Goal: Transaction & Acquisition: Purchase product/service

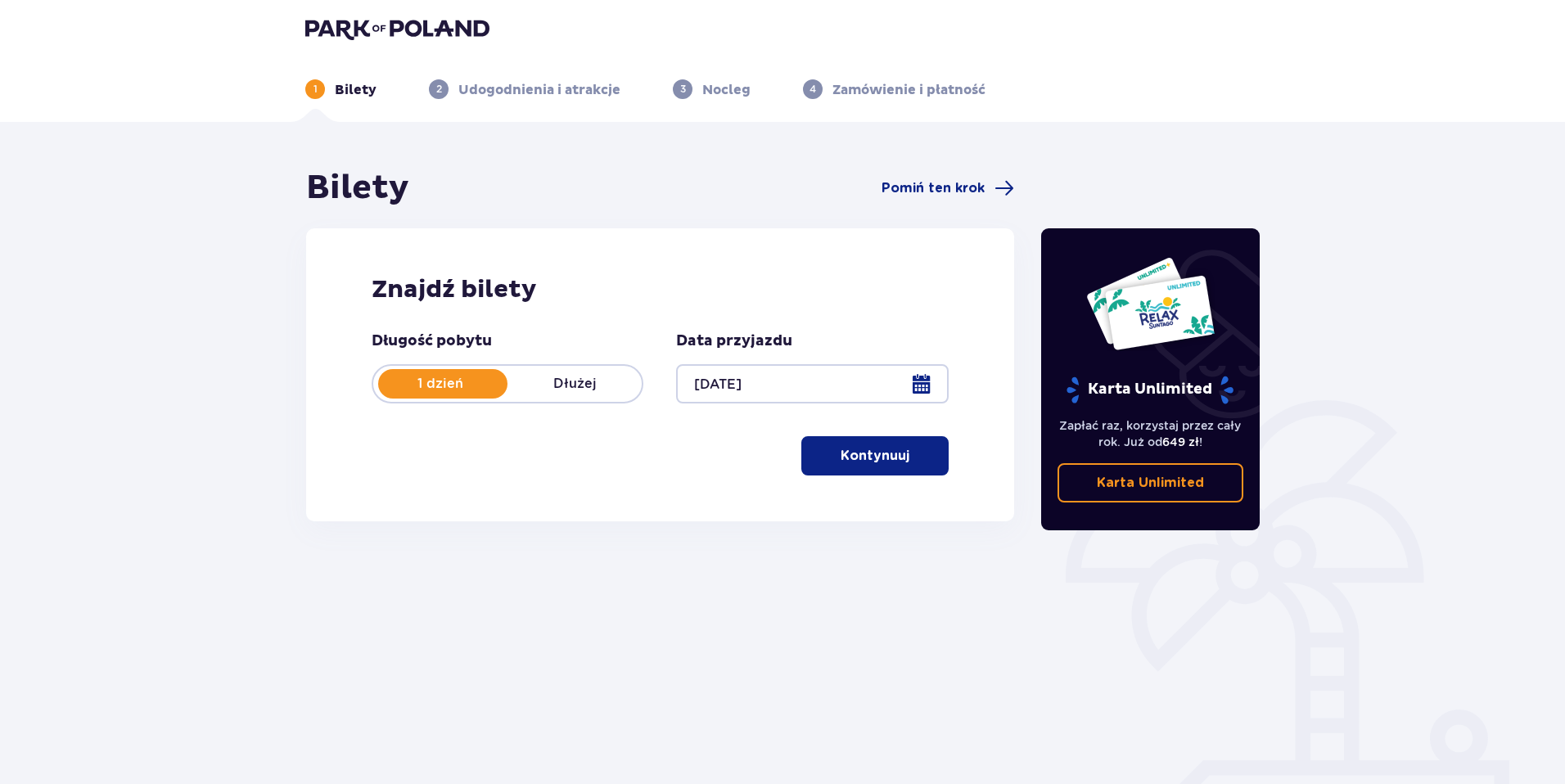
scroll to position [24, 0]
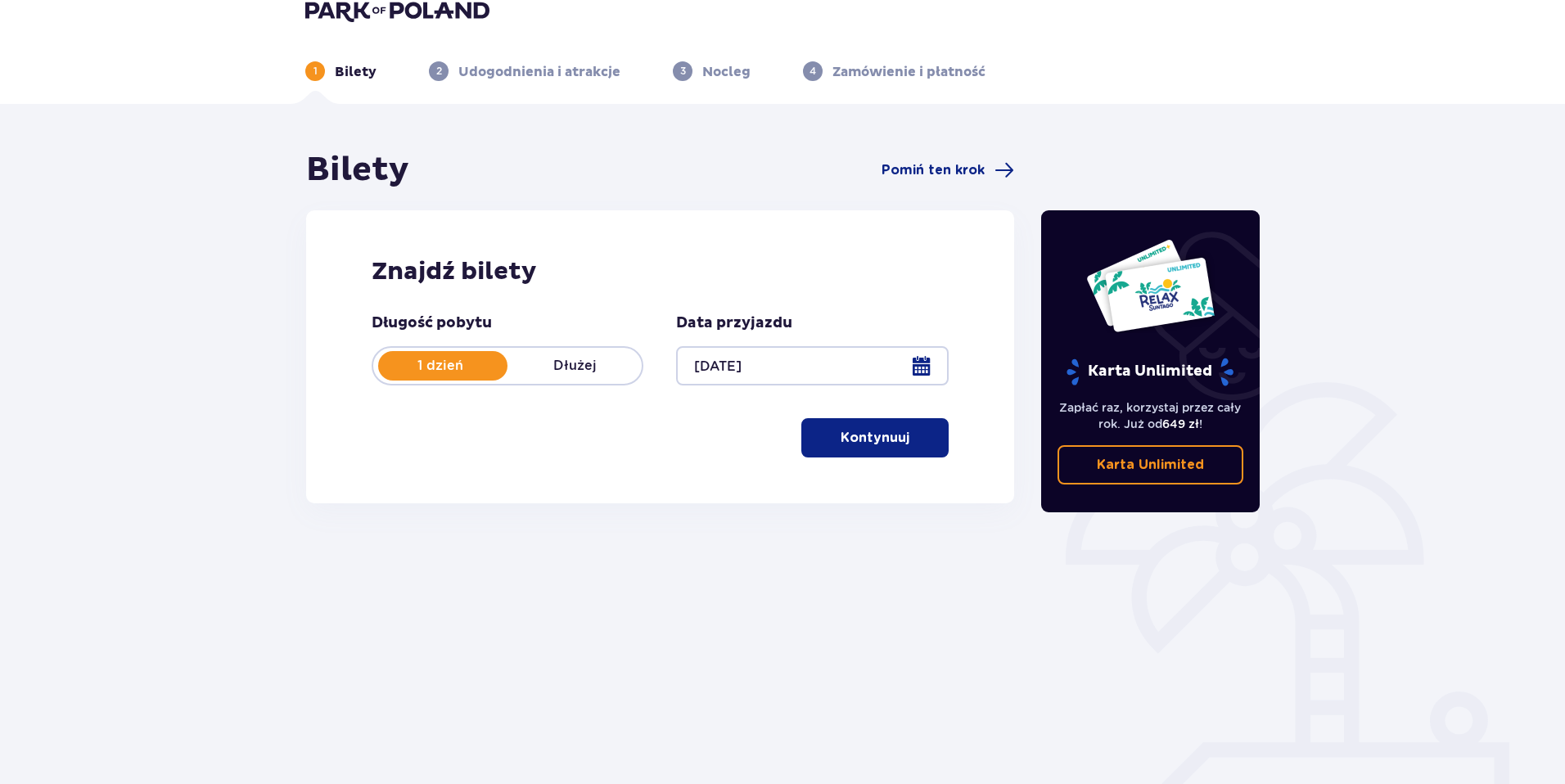
click at [841, 441] on p "Kontynuuj" at bounding box center [876, 437] width 69 height 18
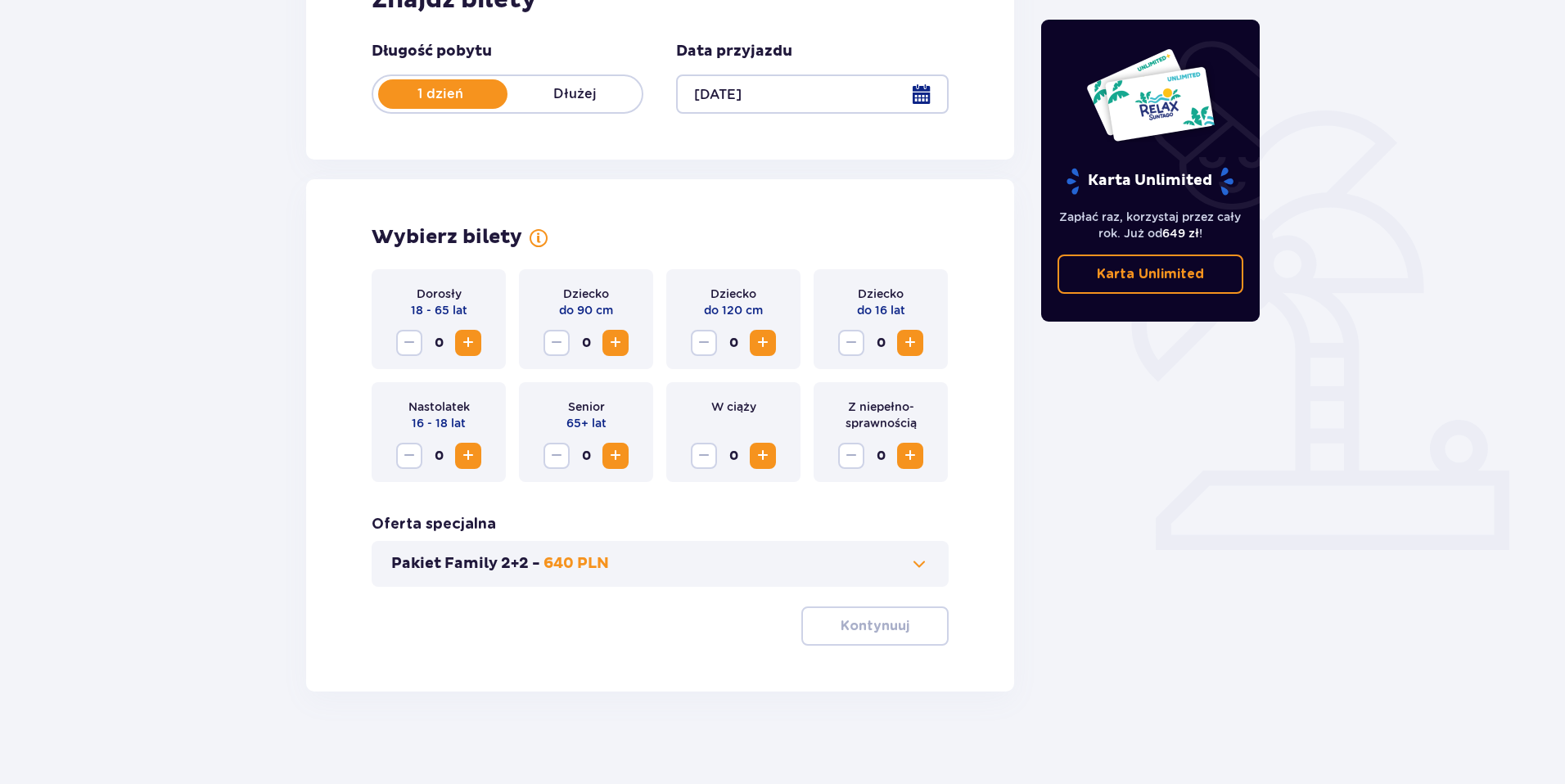
scroll to position [301, 0]
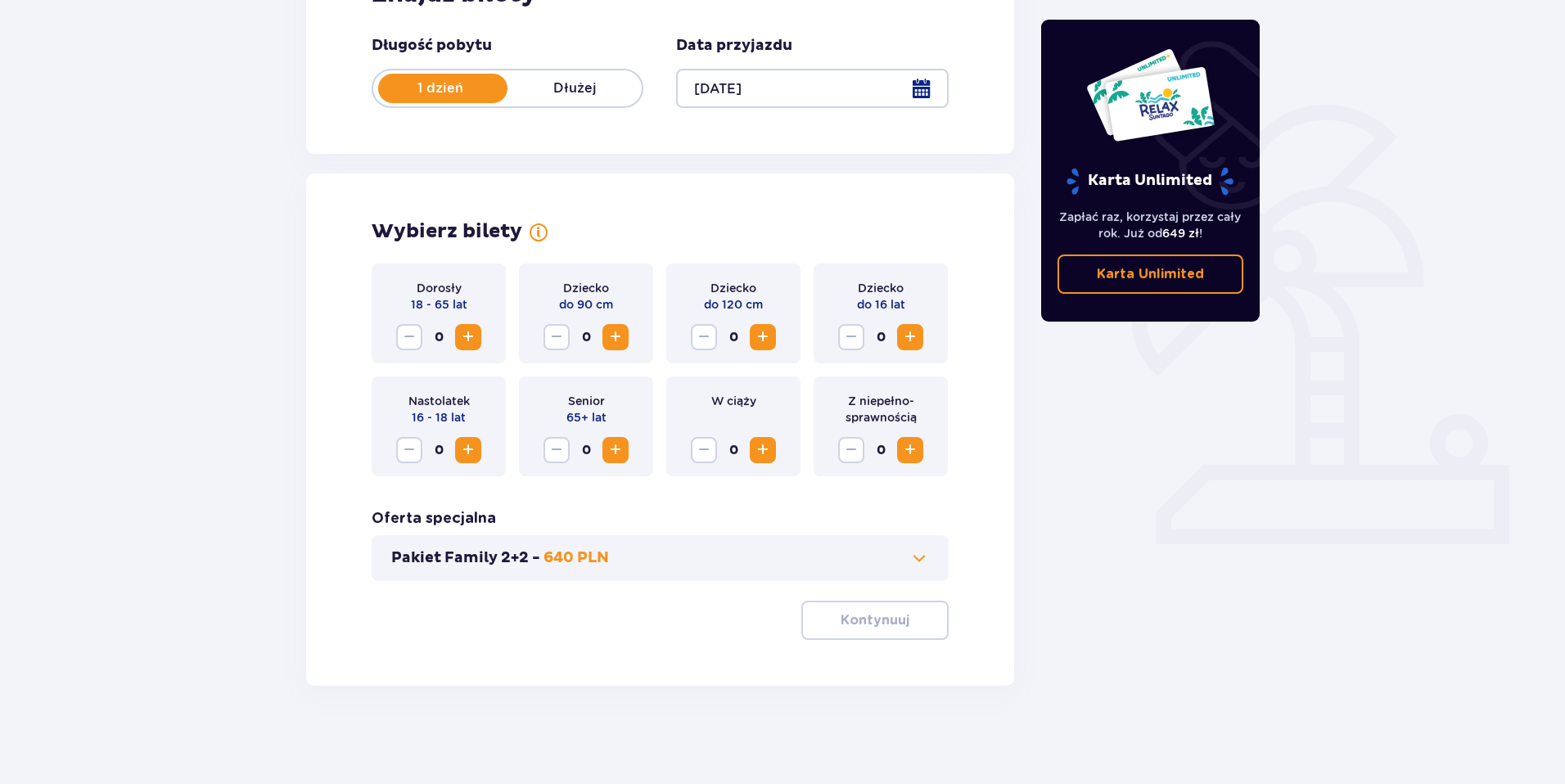
click at [462, 340] on span "Increase" at bounding box center [468, 337] width 20 height 20
click at [841, 623] on p "Kontynuuj" at bounding box center [876, 619] width 69 height 18
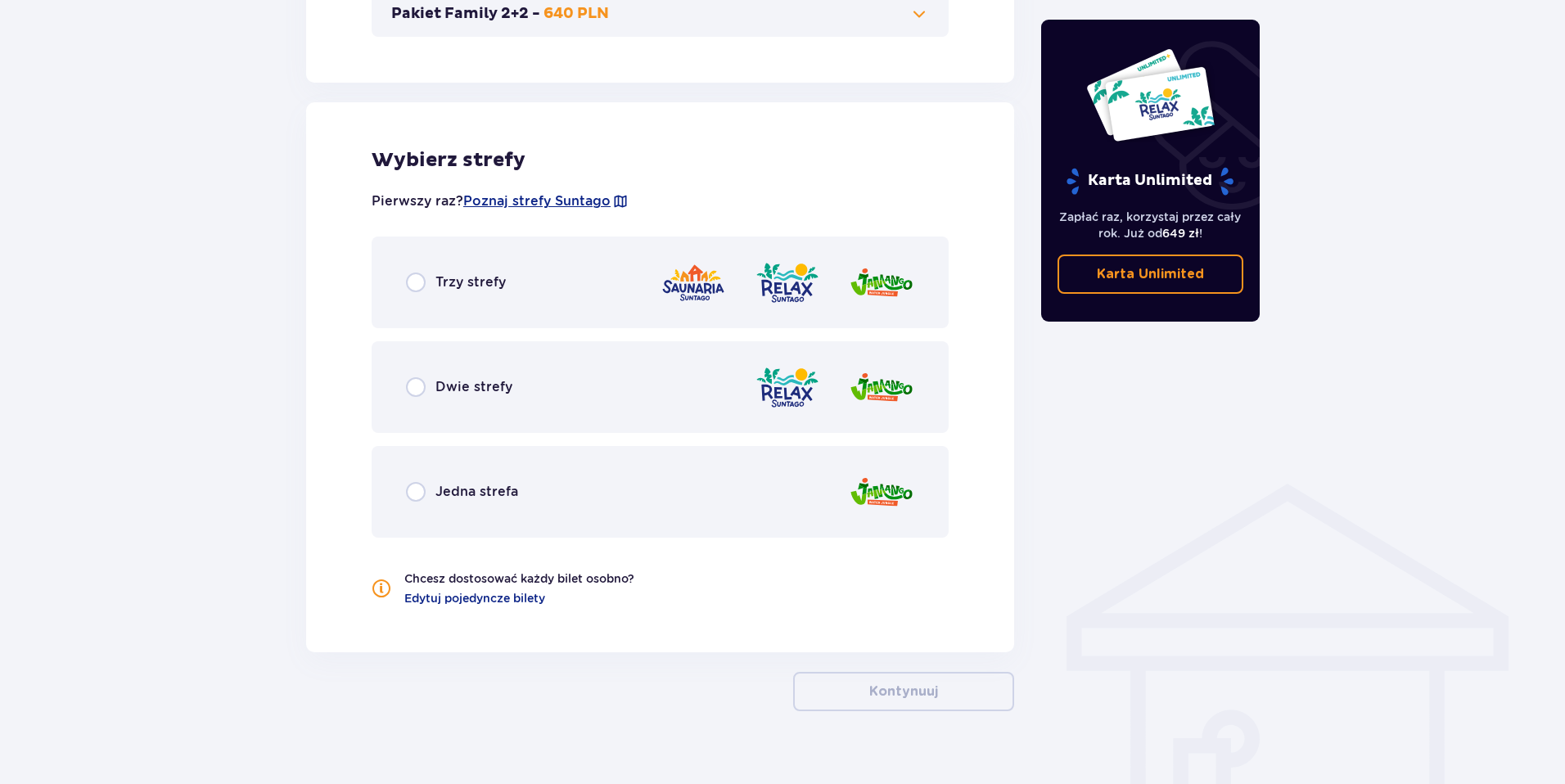
scroll to position [870, 0]
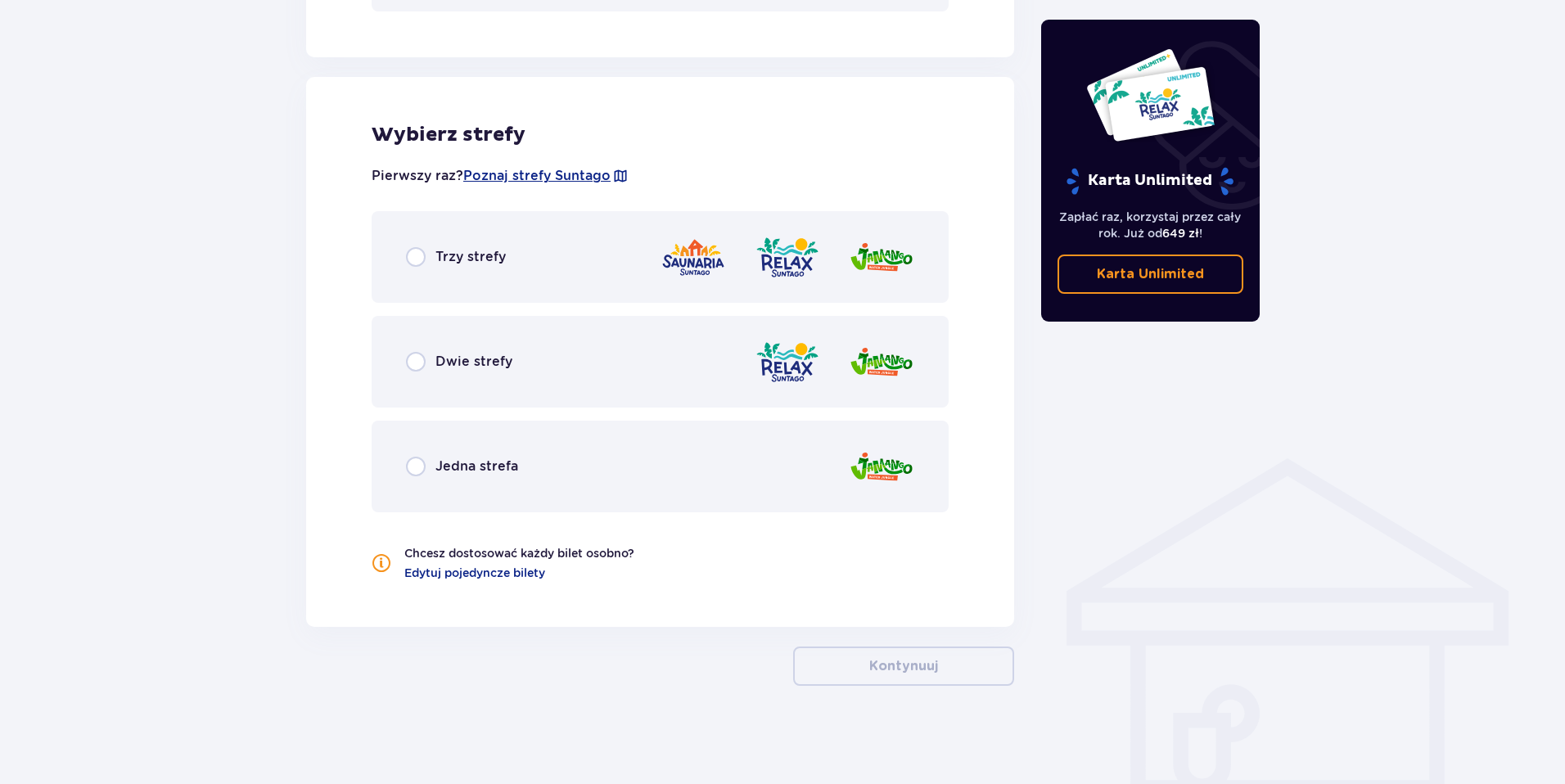
click at [566, 272] on div "Trzy strefy" at bounding box center [660, 257] width 577 height 92
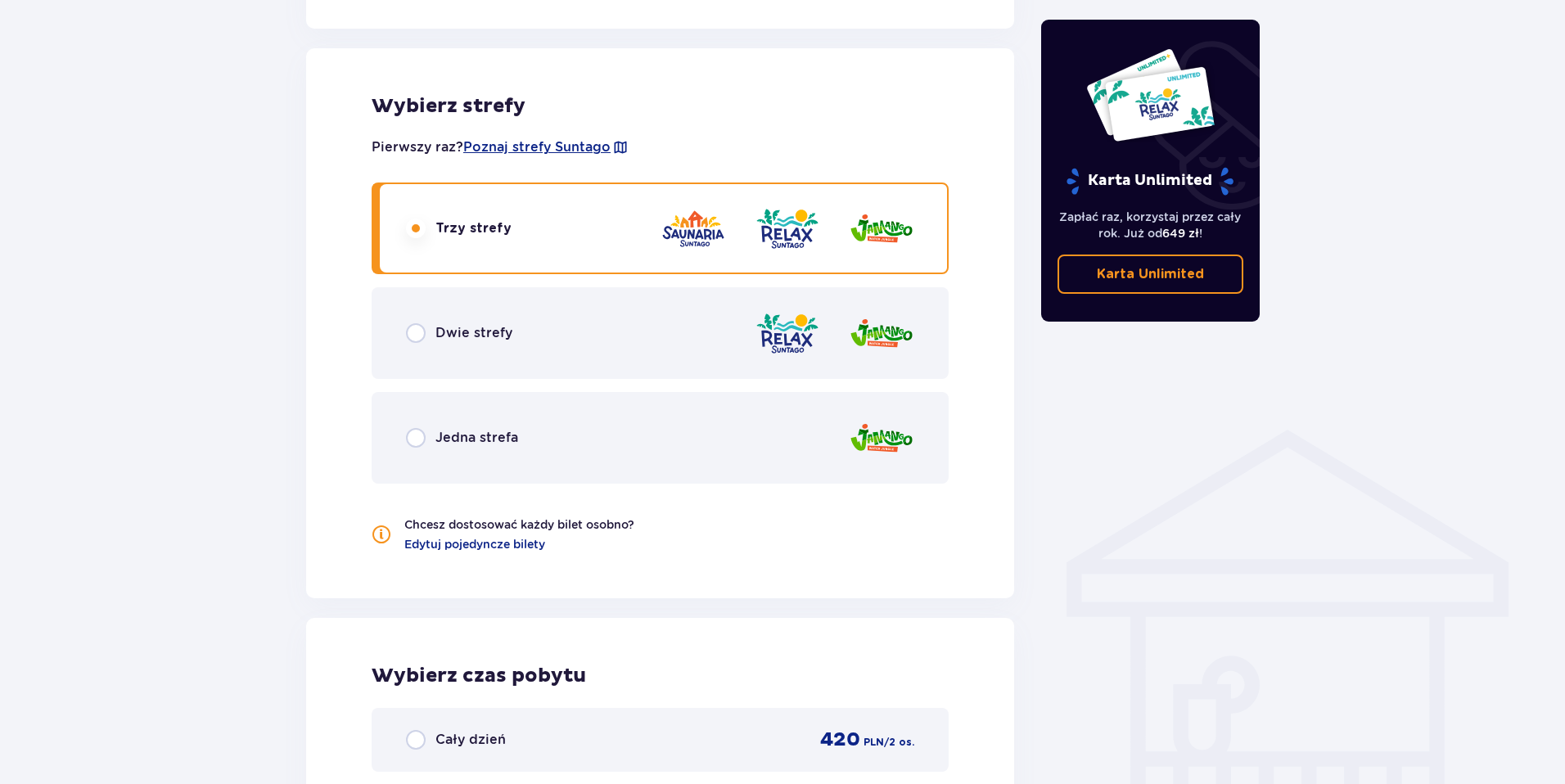
scroll to position [864, 0]
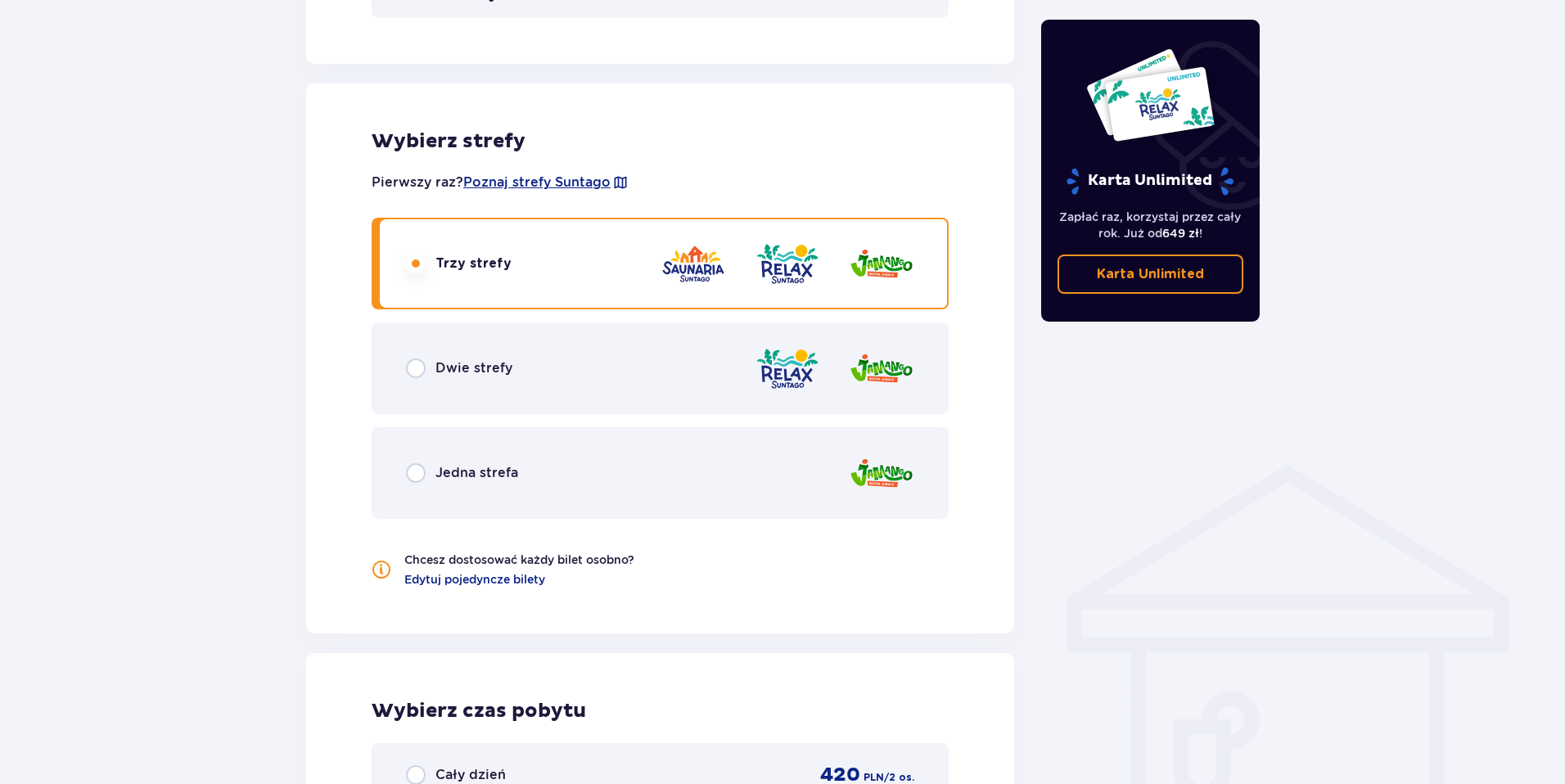
click at [726, 381] on div "Dwie strefy" at bounding box center [660, 368] width 577 height 92
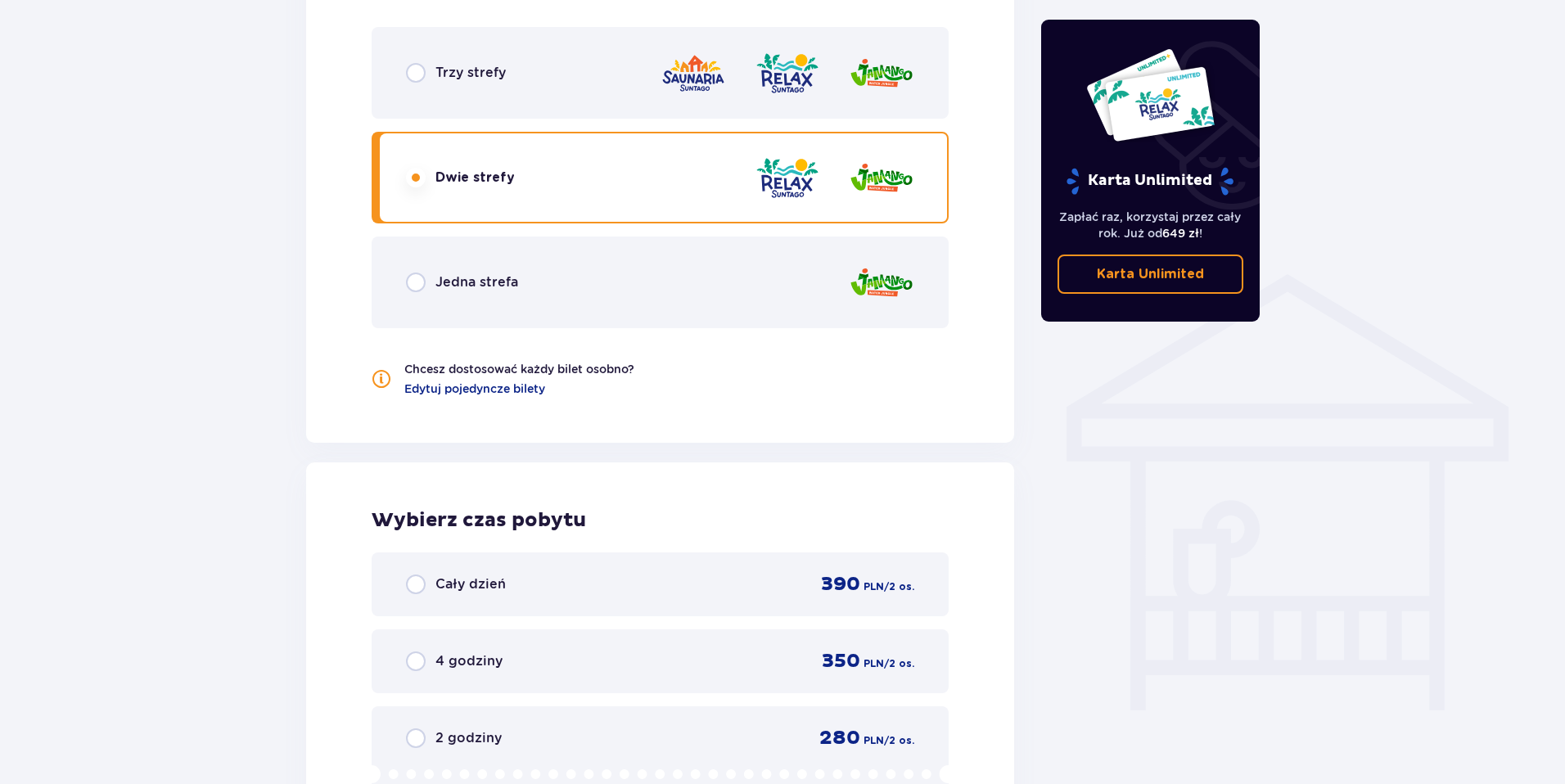
scroll to position [1056, 0]
click at [729, 289] on div "Jedna strefa" at bounding box center [660, 281] width 577 height 92
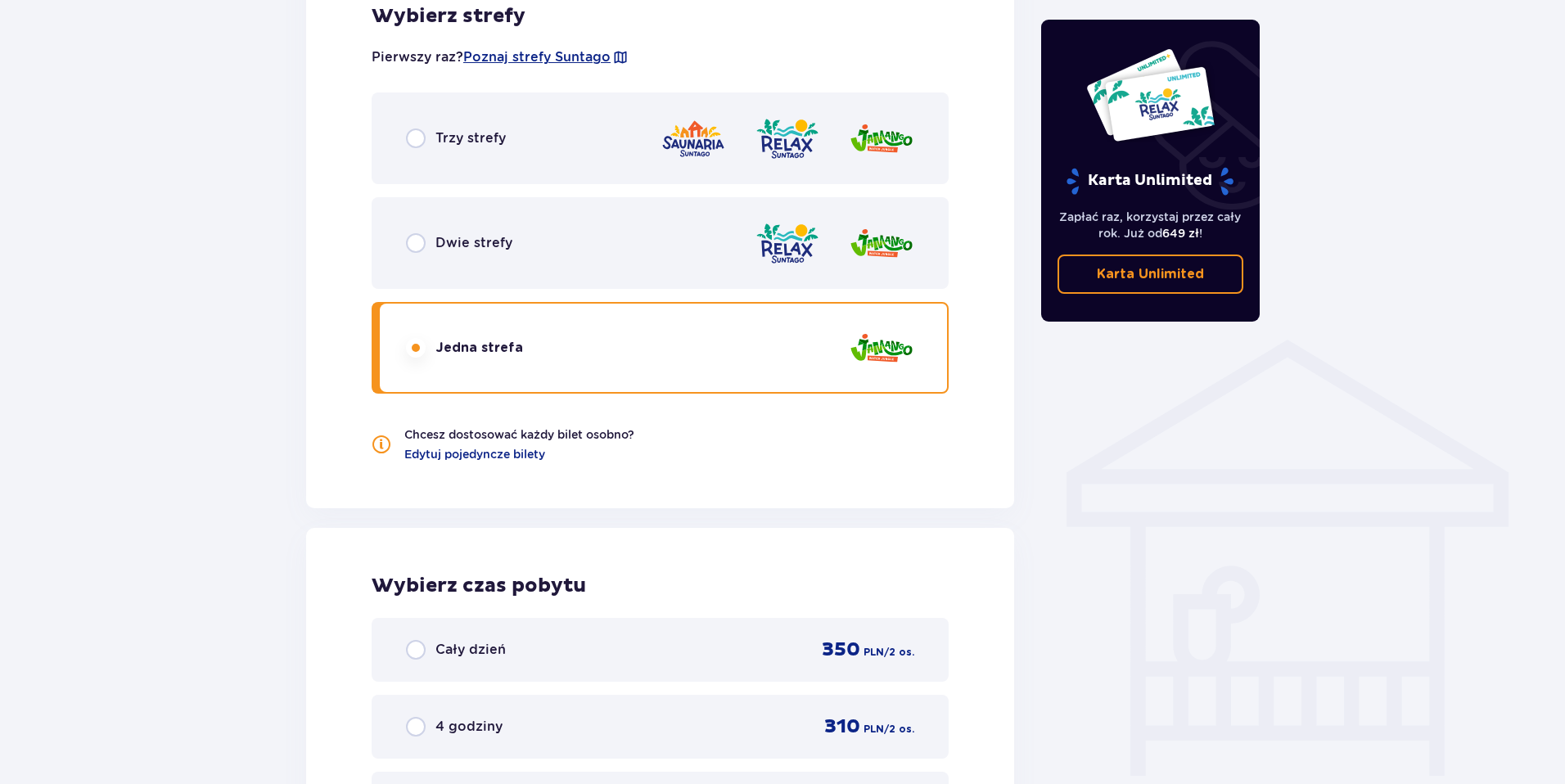
click at [760, 269] on div "Dwie strefy" at bounding box center [660, 243] width 577 height 92
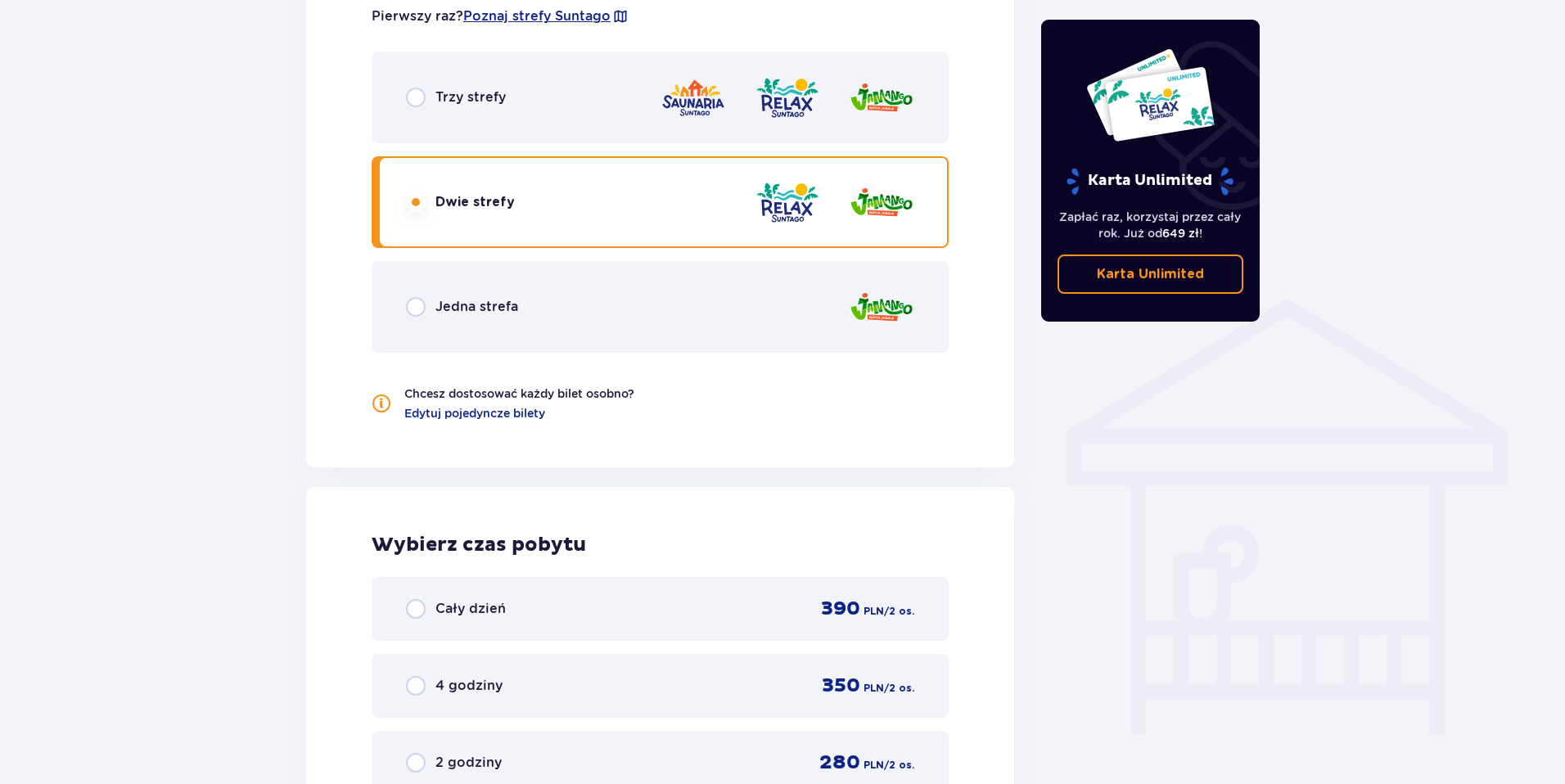
click at [786, 85] on img at bounding box center [787, 98] width 65 height 47
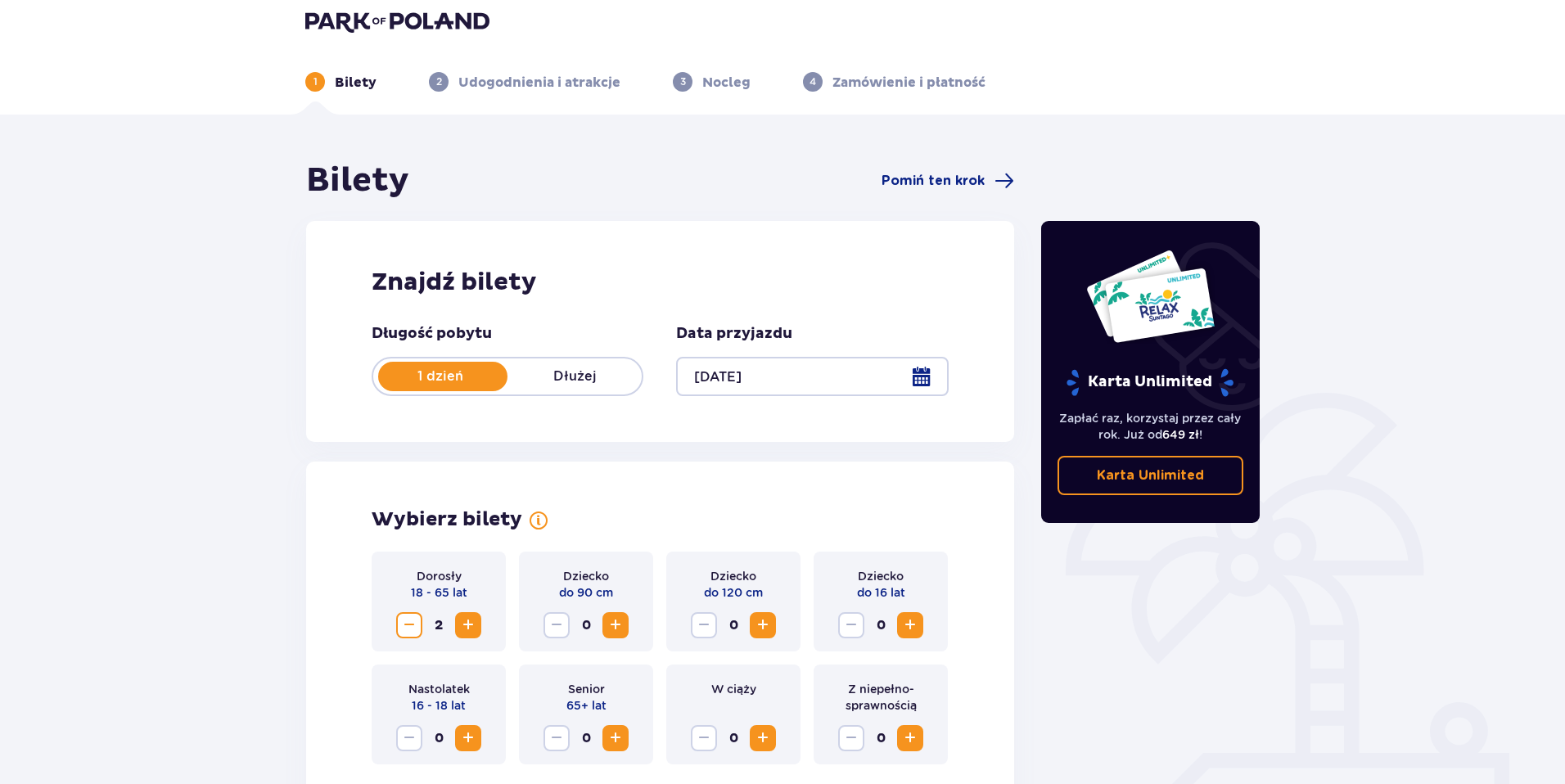
scroll to position [0, 0]
